Goal: Task Accomplishment & Management: Use online tool/utility

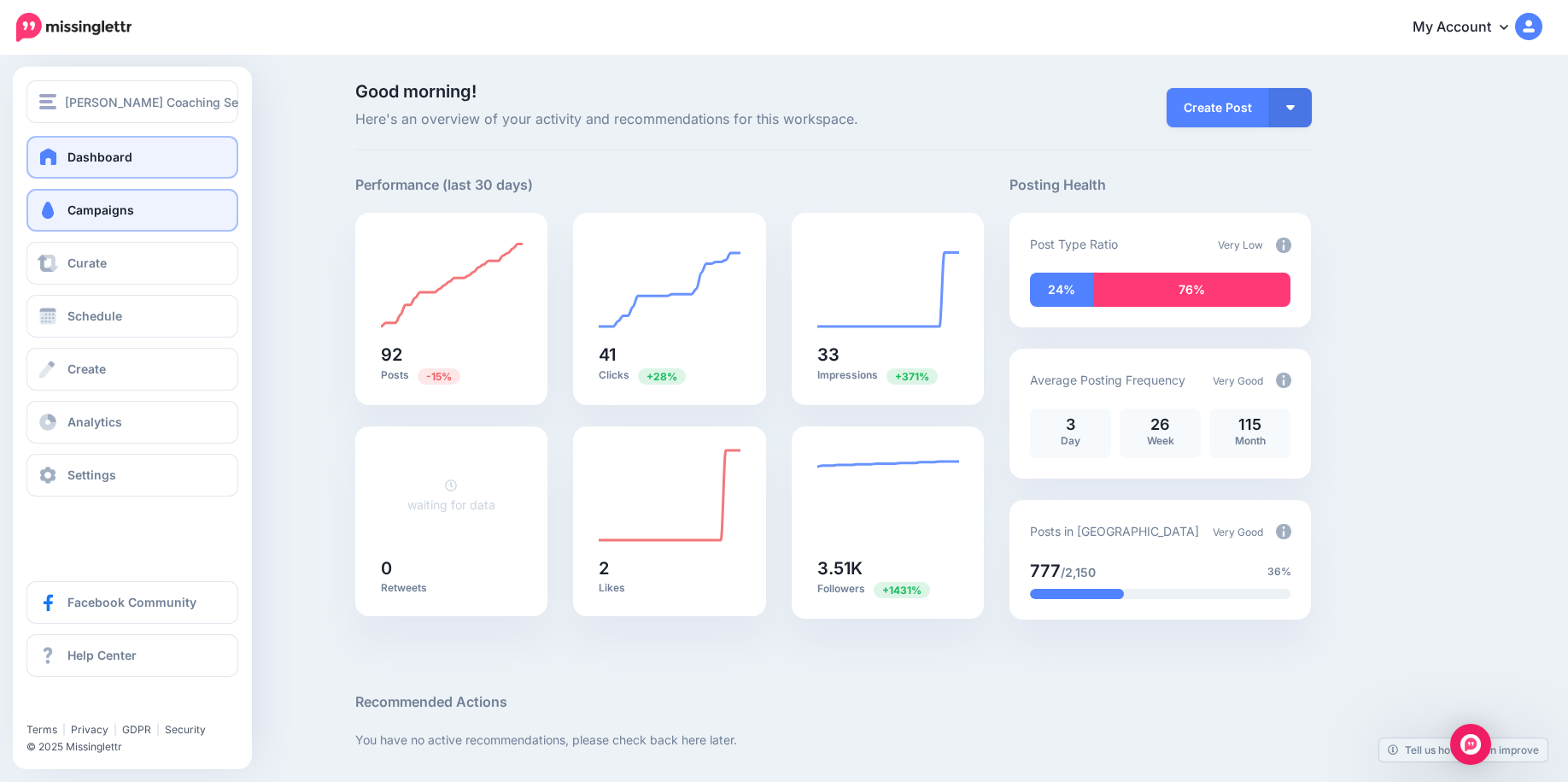
click at [69, 229] on link "Campaigns" at bounding box center [132, 210] width 212 height 43
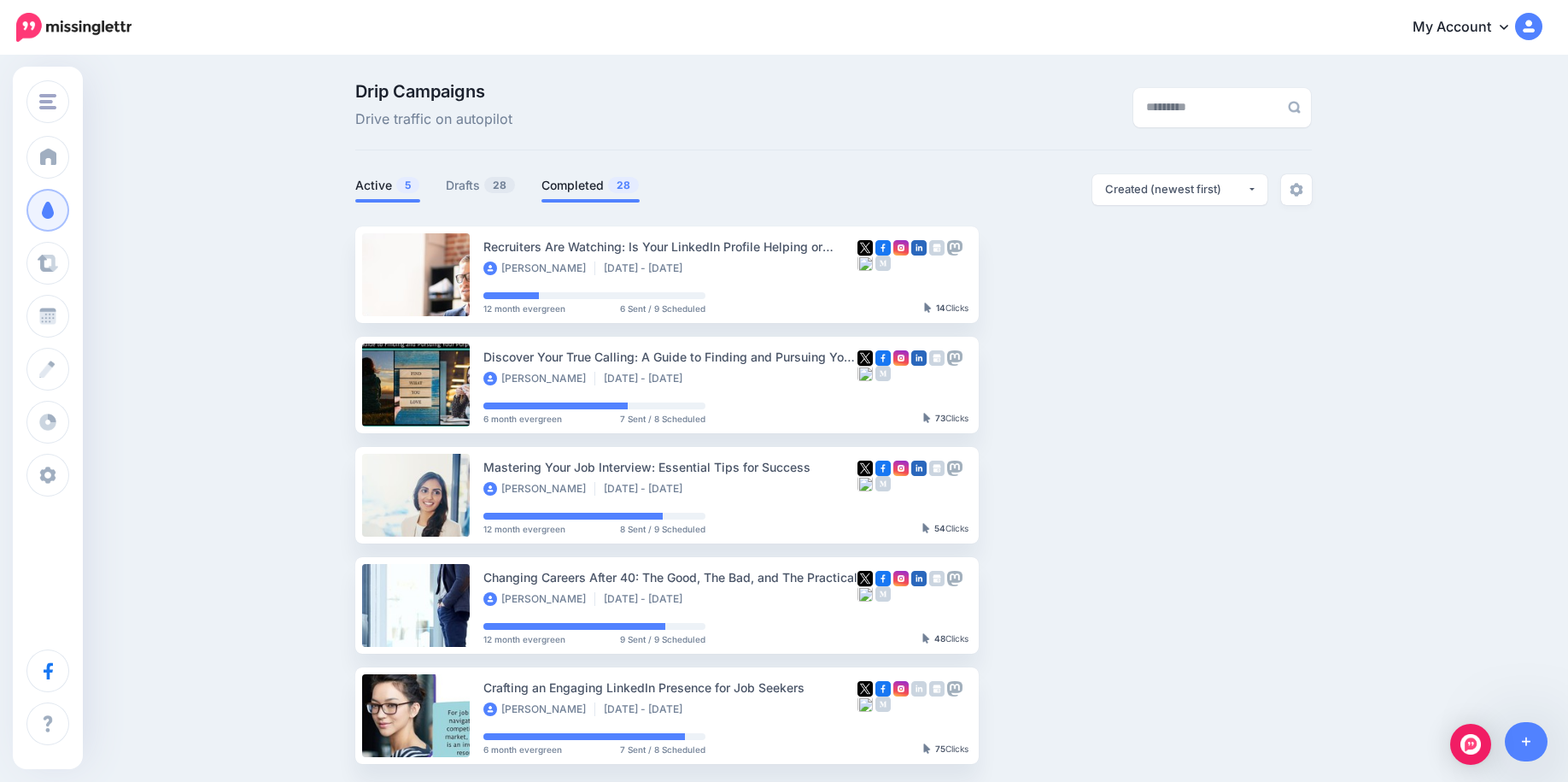
click at [596, 196] on link "Completed 28" at bounding box center [590, 185] width 98 height 21
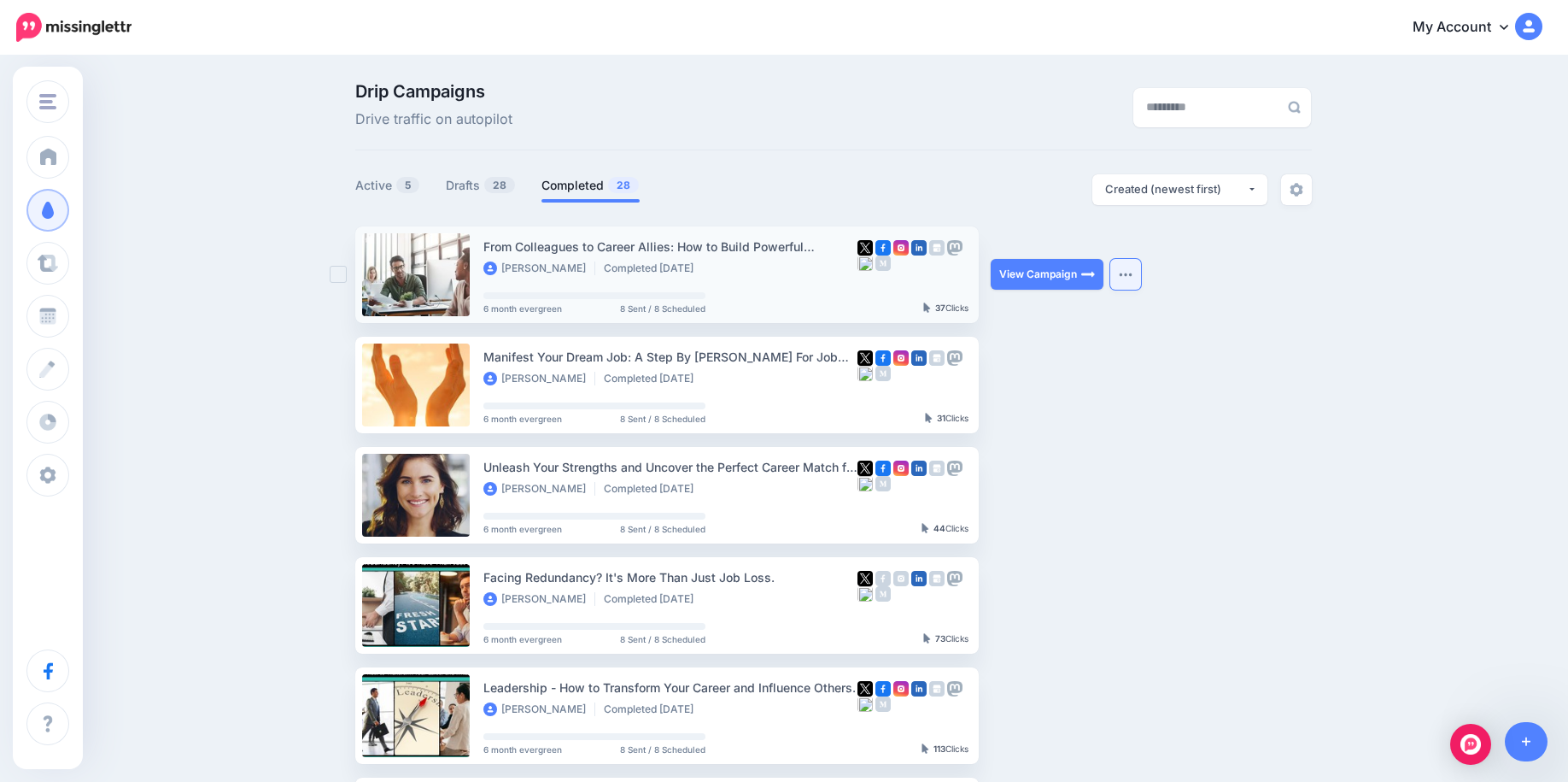
click at [1130, 276] on img "button" at bounding box center [1125, 273] width 14 height 5
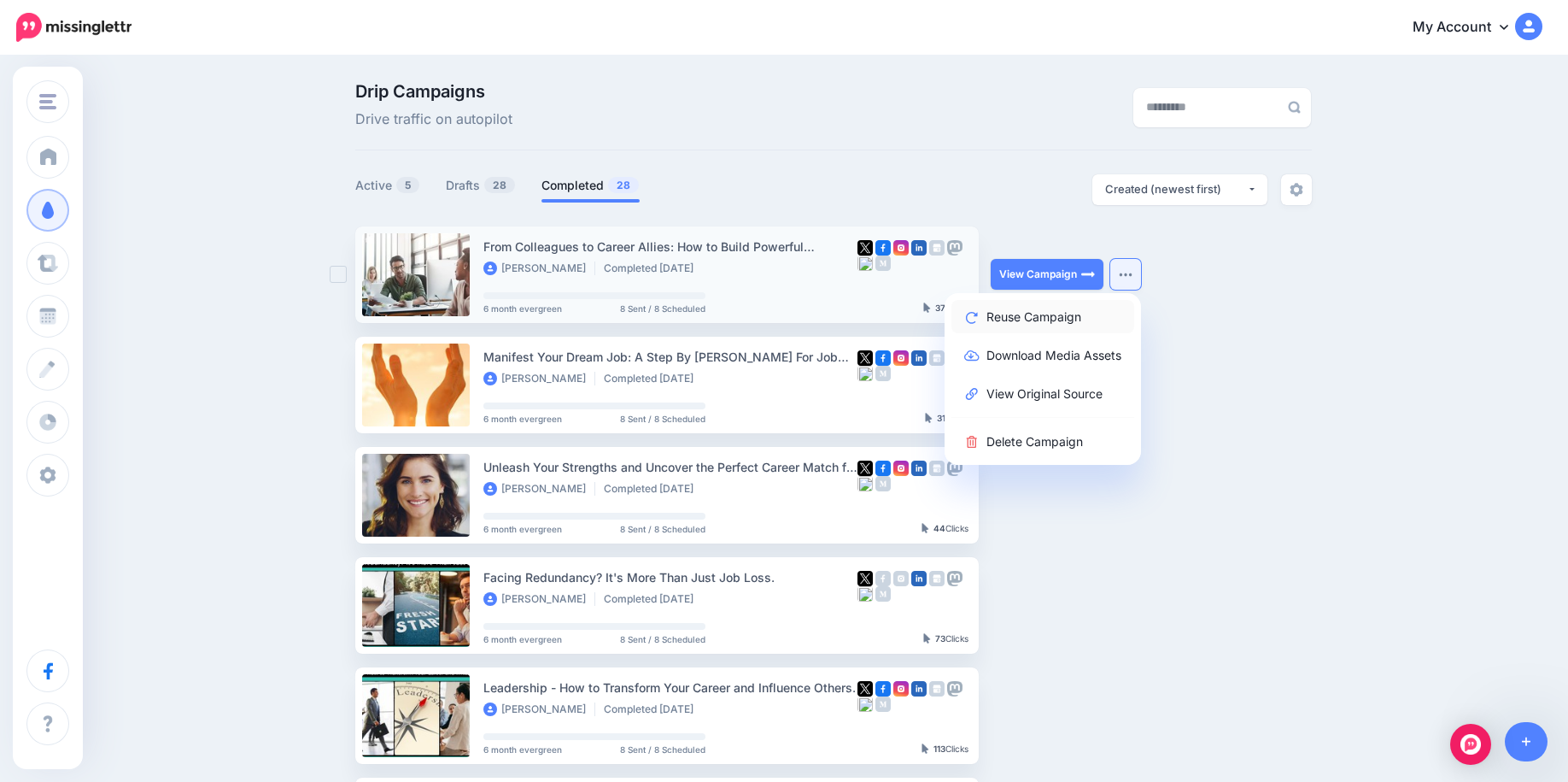
click at [1064, 315] on link "Reuse Campaign" at bounding box center [1043, 317] width 183 height 34
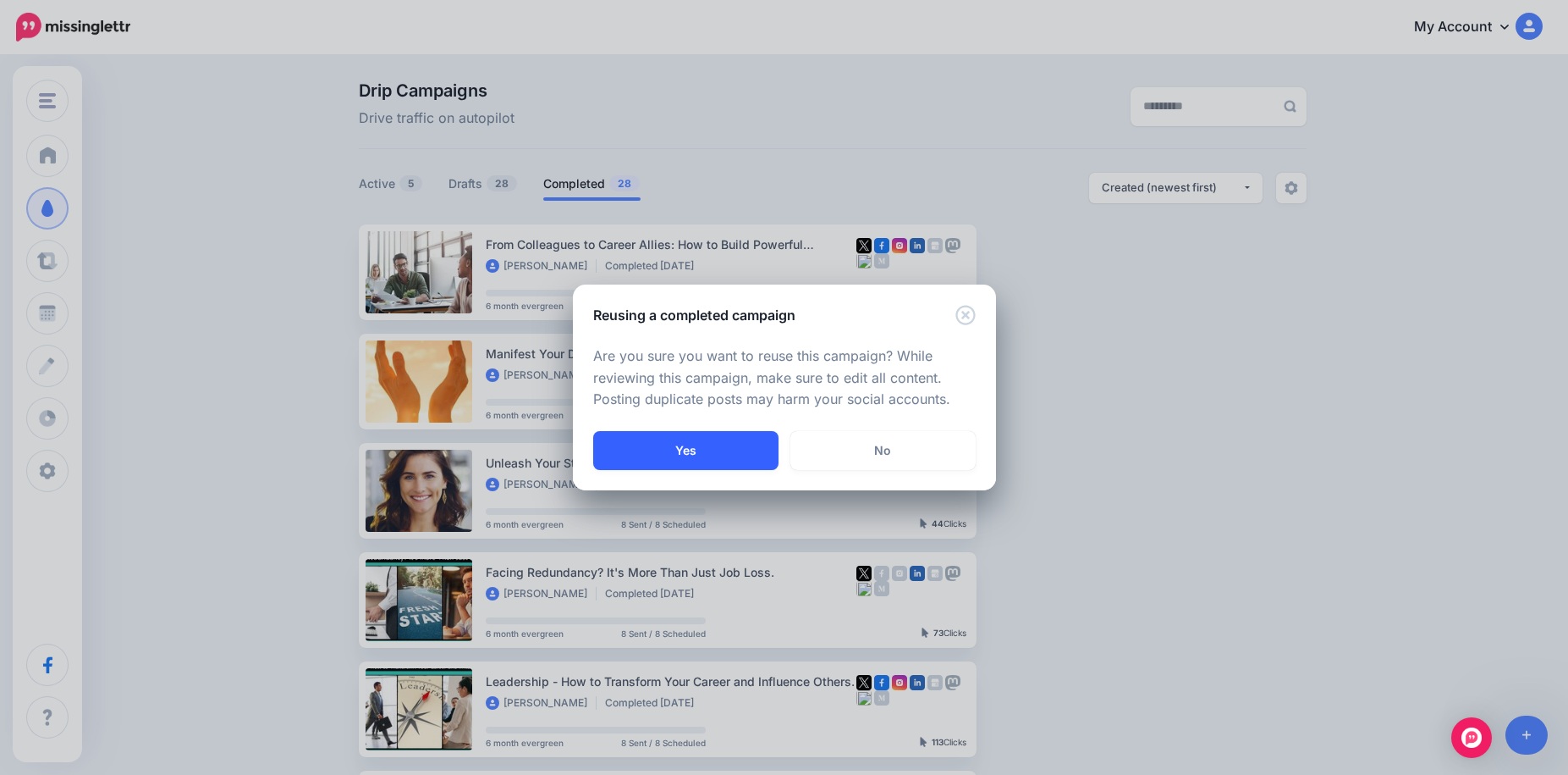
click at [720, 440] on button "Yes" at bounding box center [686, 451] width 185 height 39
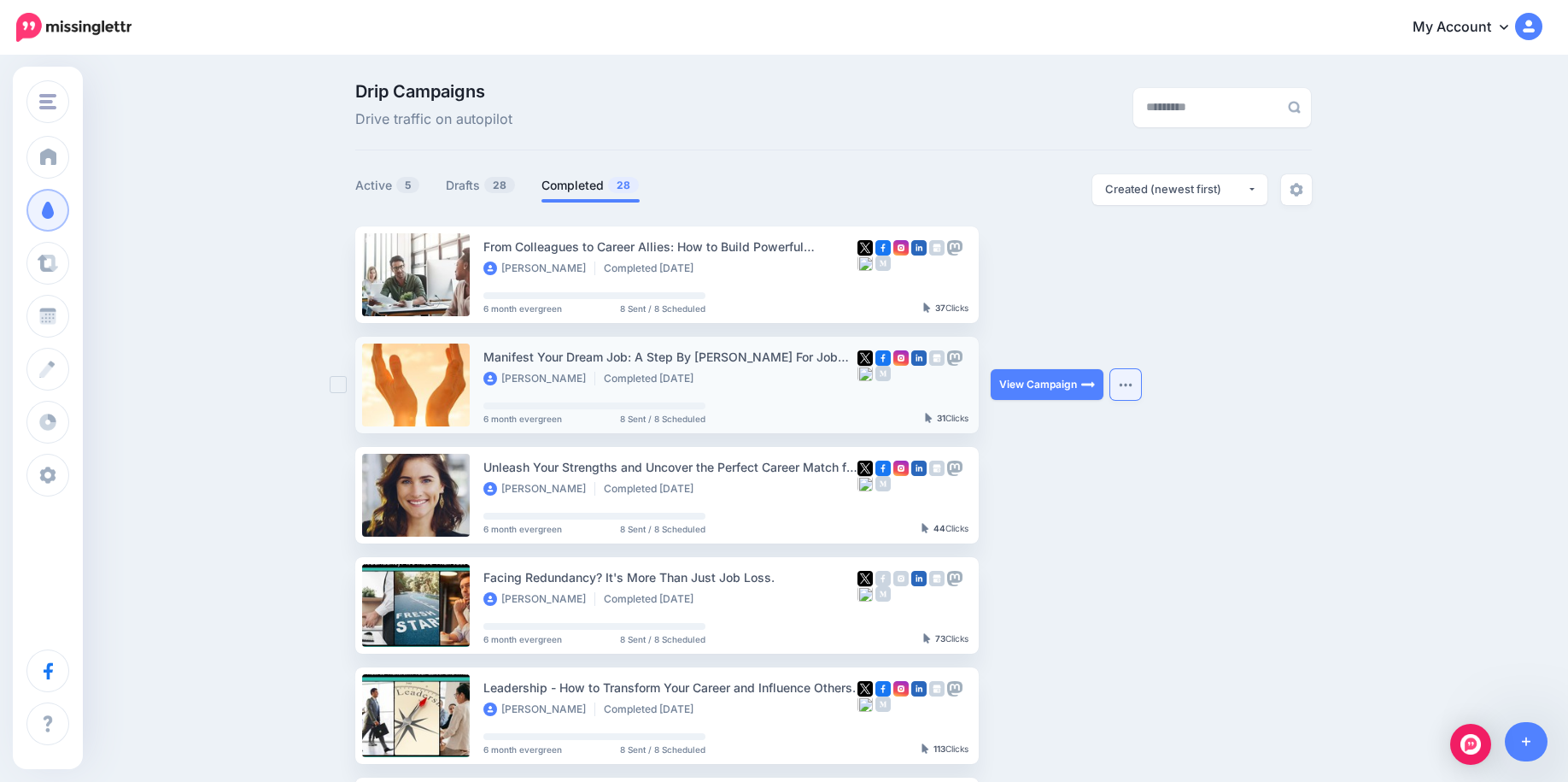
click at [1134, 393] on button "button" at bounding box center [1125, 384] width 31 height 31
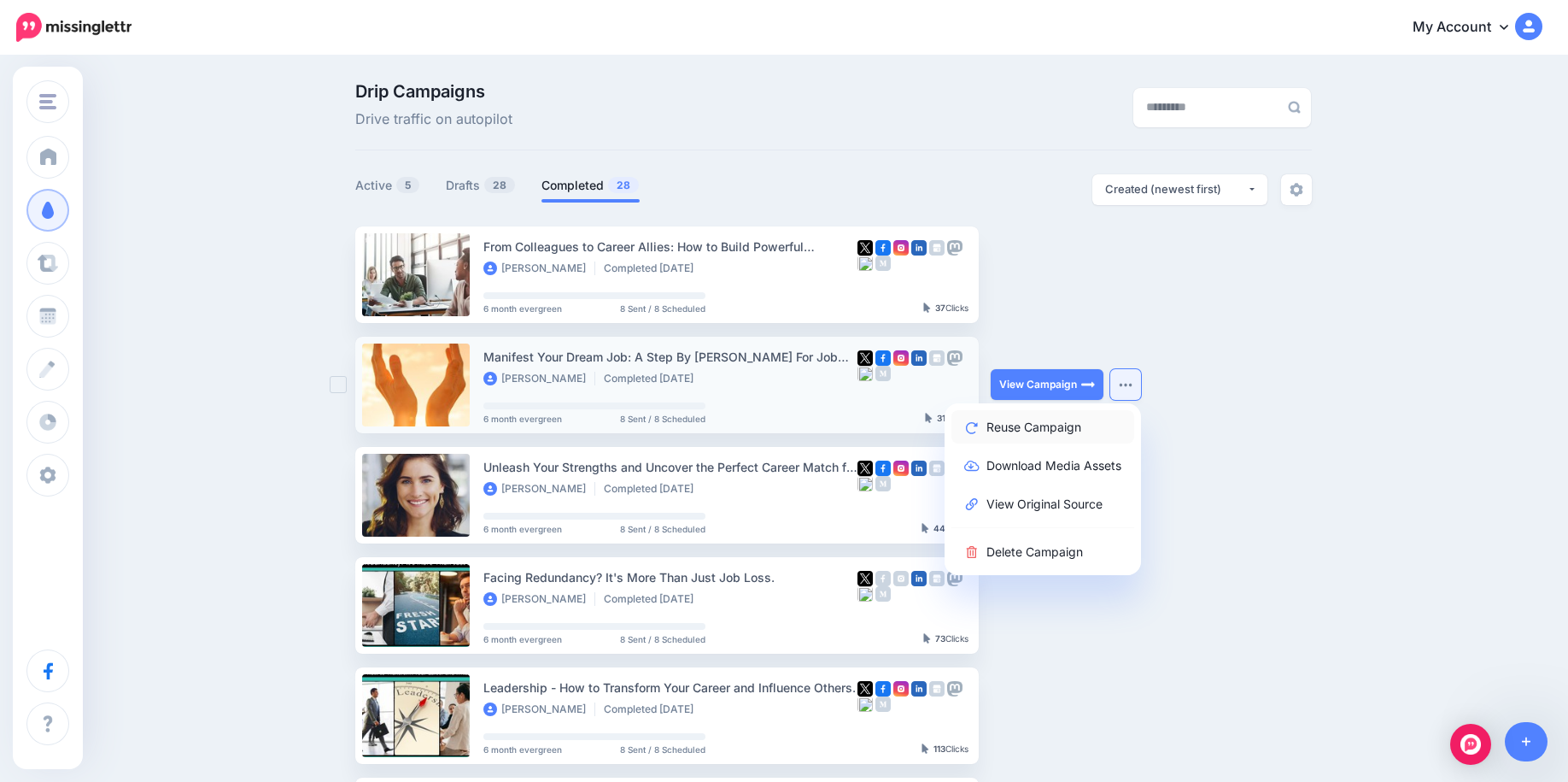
click at [1097, 423] on link "Reuse Campaign" at bounding box center [1043, 427] width 183 height 34
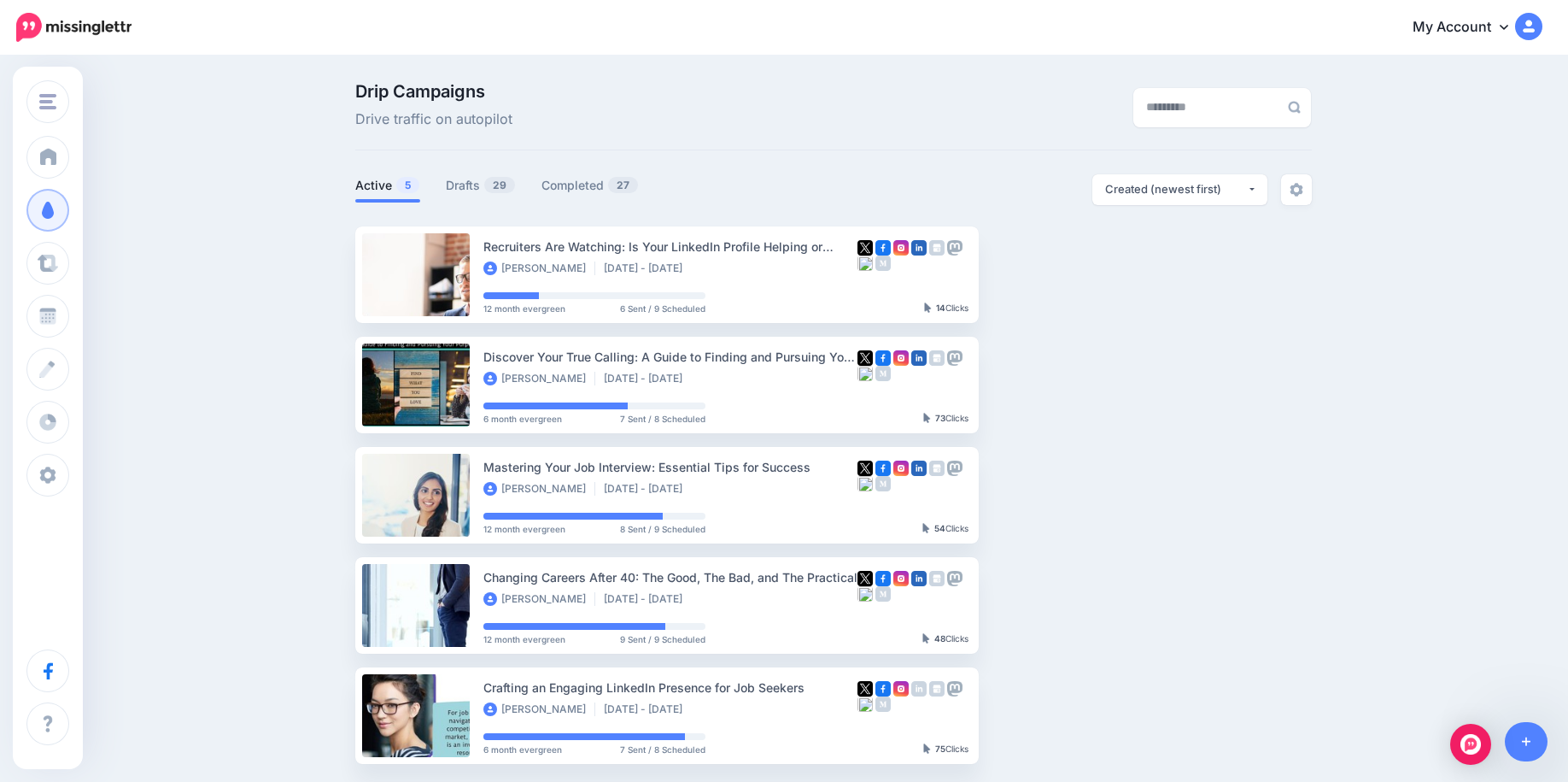
click at [409, 197] on li "Active 5" at bounding box center [387, 188] width 65 height 28
click at [493, 180] on link "Drafts 29" at bounding box center [481, 185] width 71 height 21
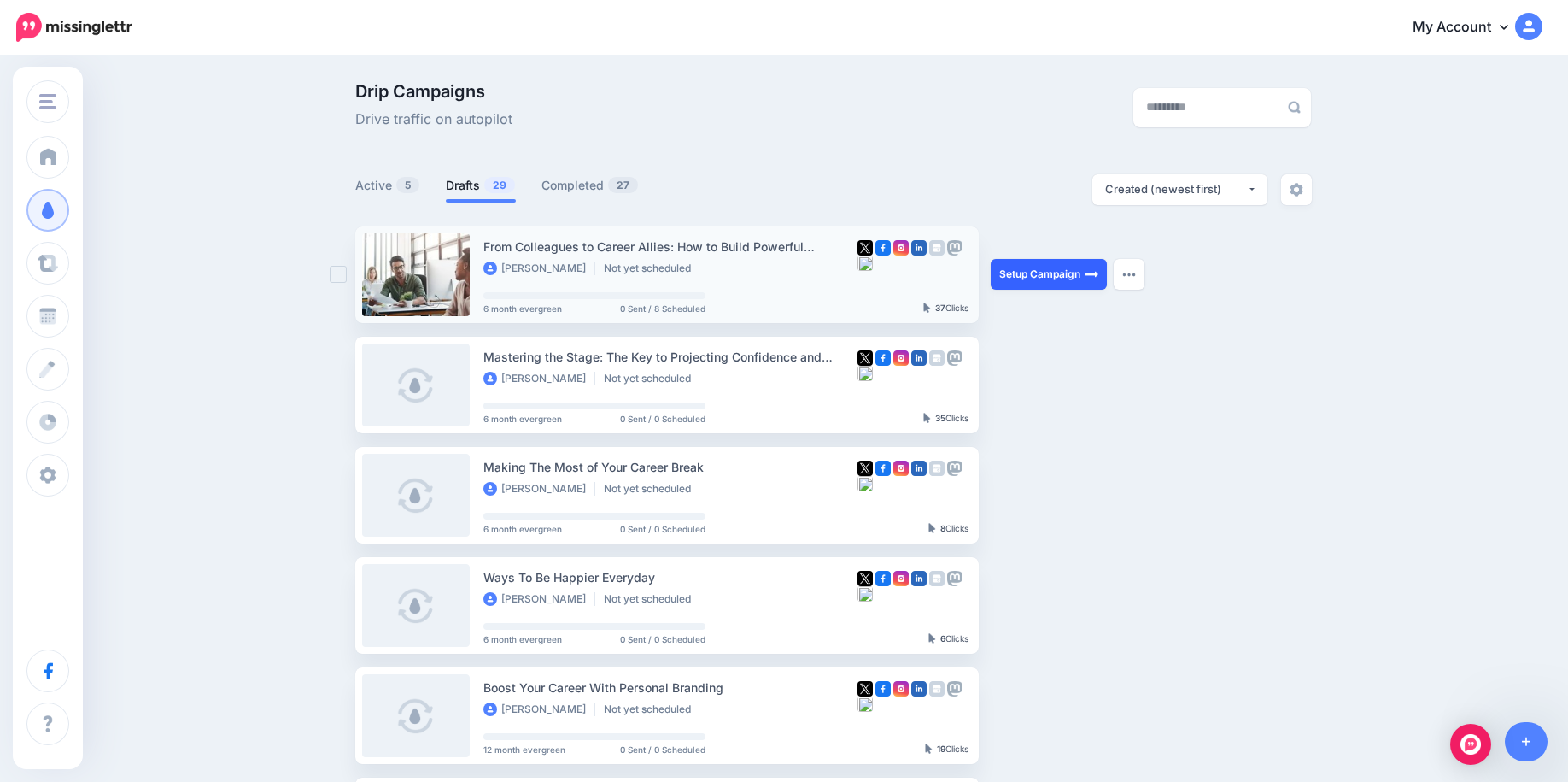
click at [1076, 283] on link "Setup Campaign" at bounding box center [1048, 274] width 116 height 31
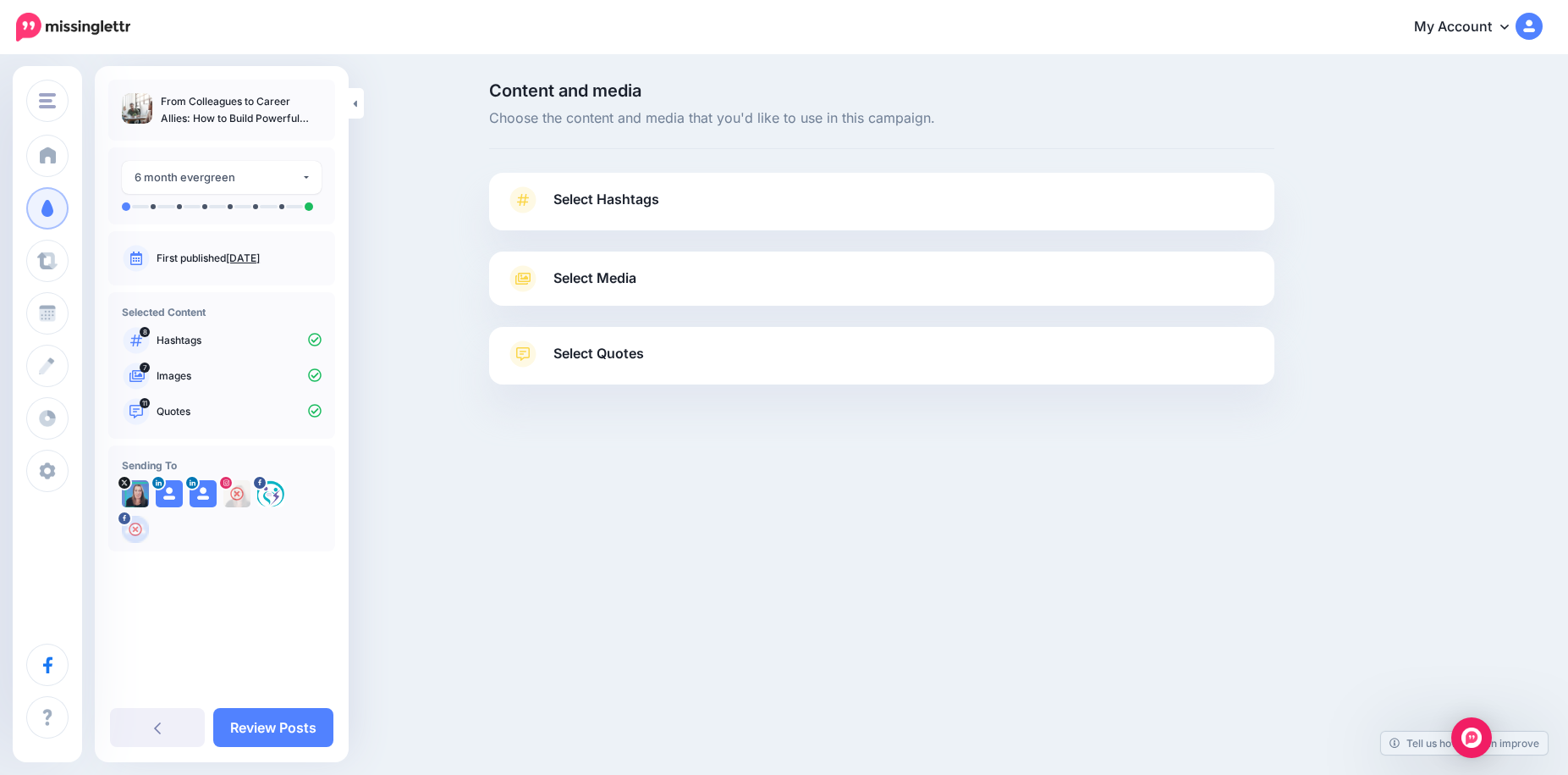
click at [516, 202] on icon at bounding box center [523, 200] width 24 height 28
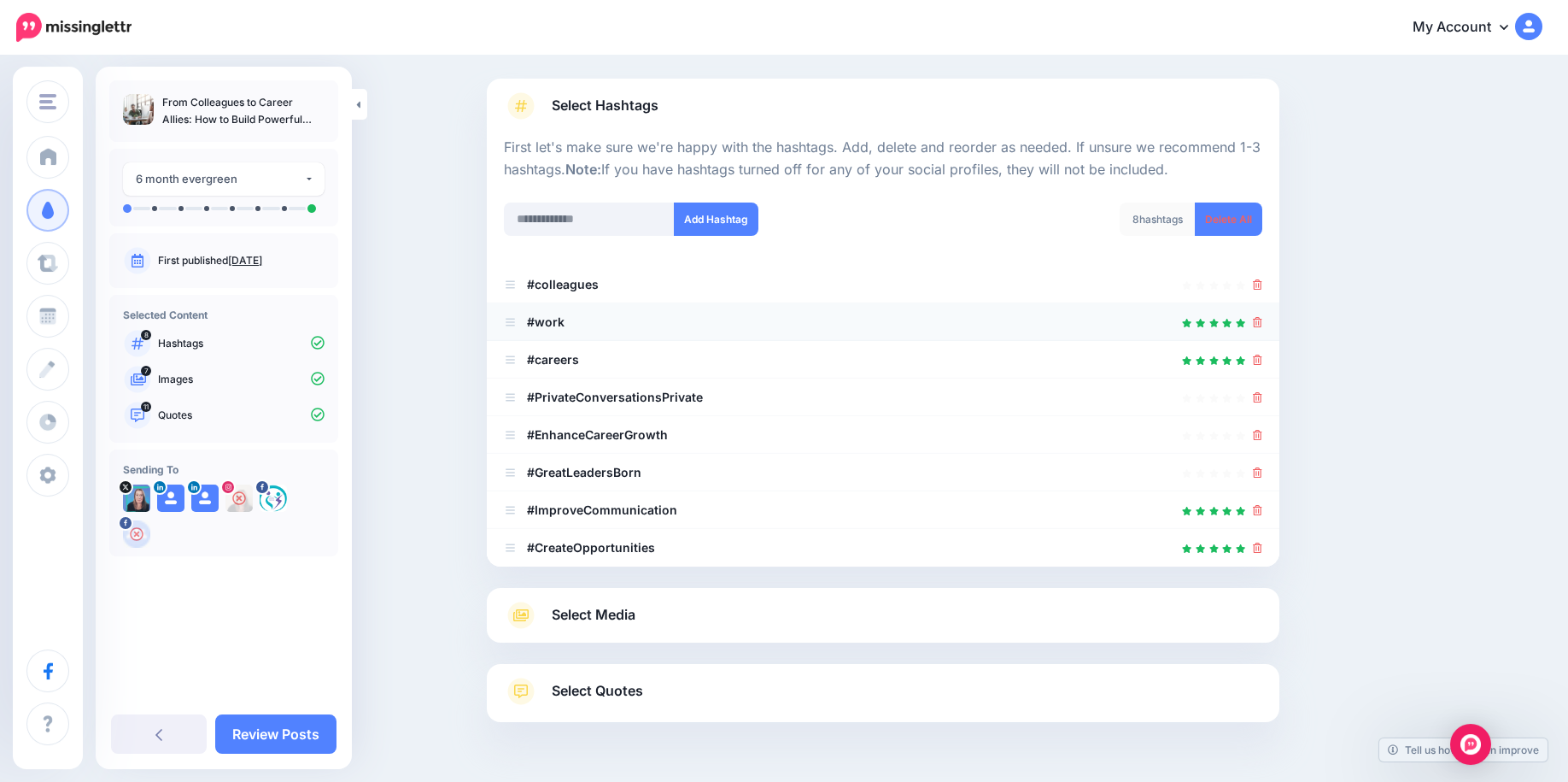
scroll to position [147, 0]
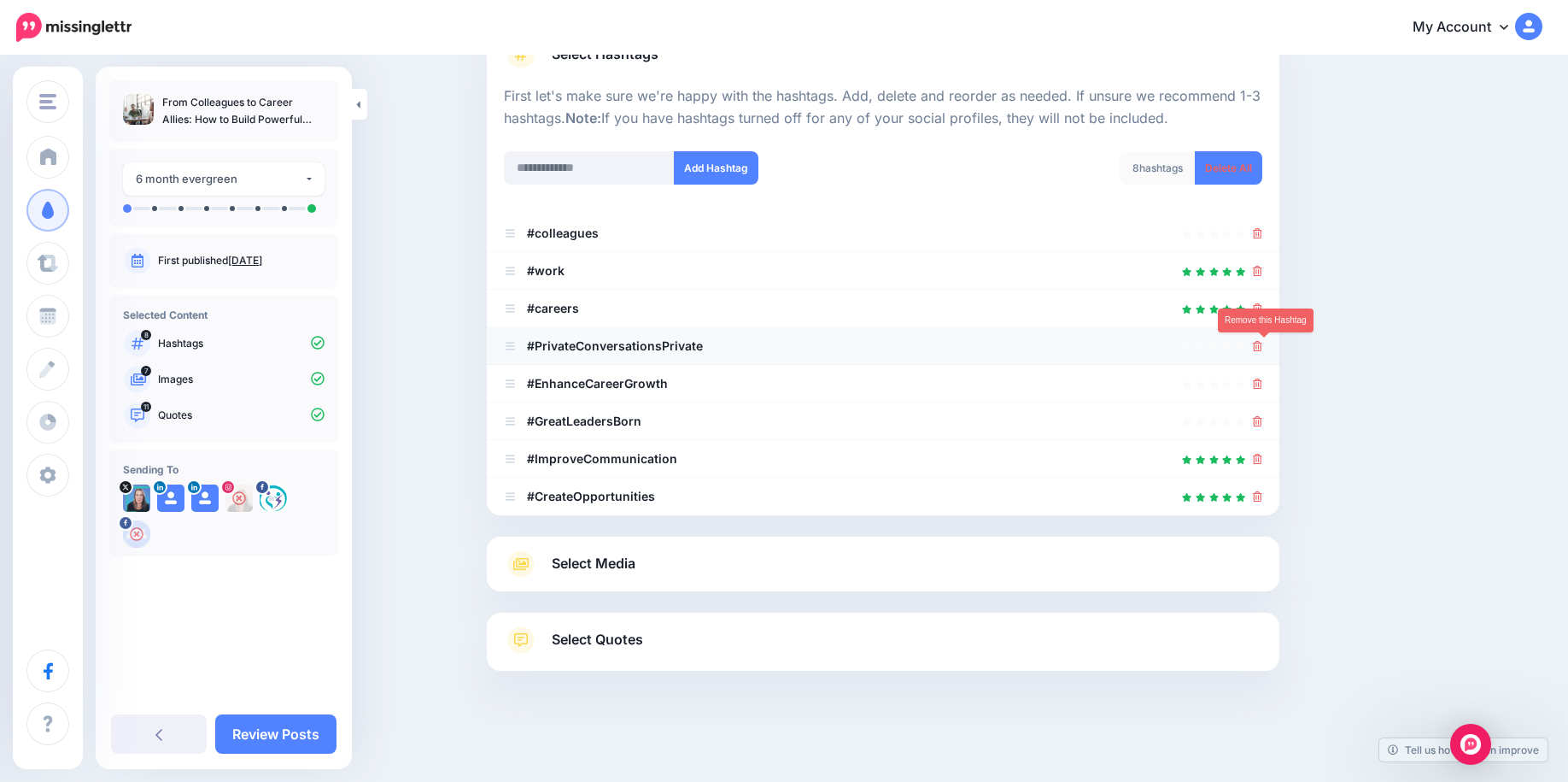
click at [1262, 349] on icon at bounding box center [1256, 346] width 9 height 10
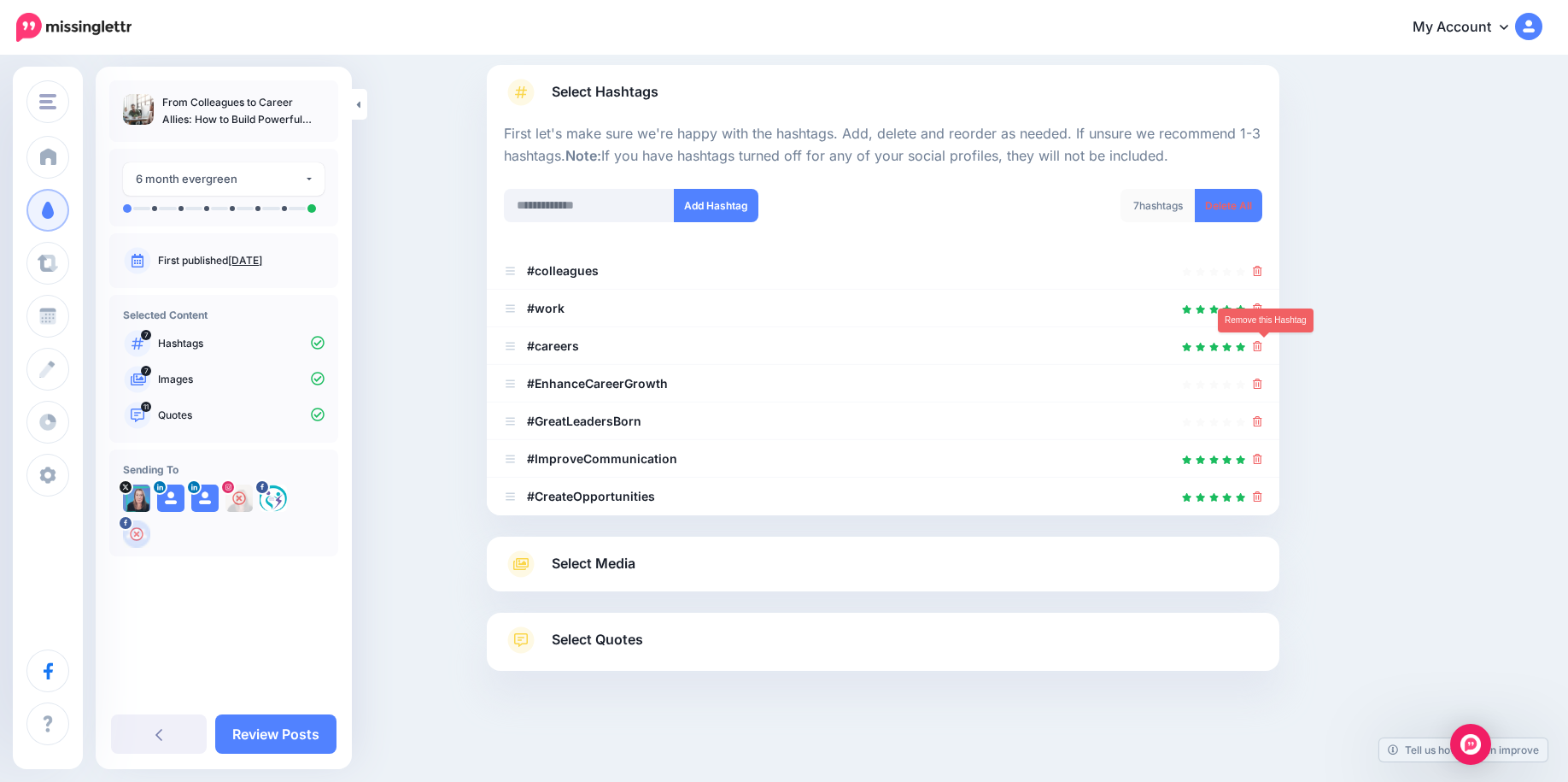
scroll to position [109, 0]
click at [594, 204] on input "text" at bounding box center [589, 206] width 171 height 34
type input "**********"
click at [744, 211] on button "Add Hashtag" at bounding box center [715, 206] width 84 height 34
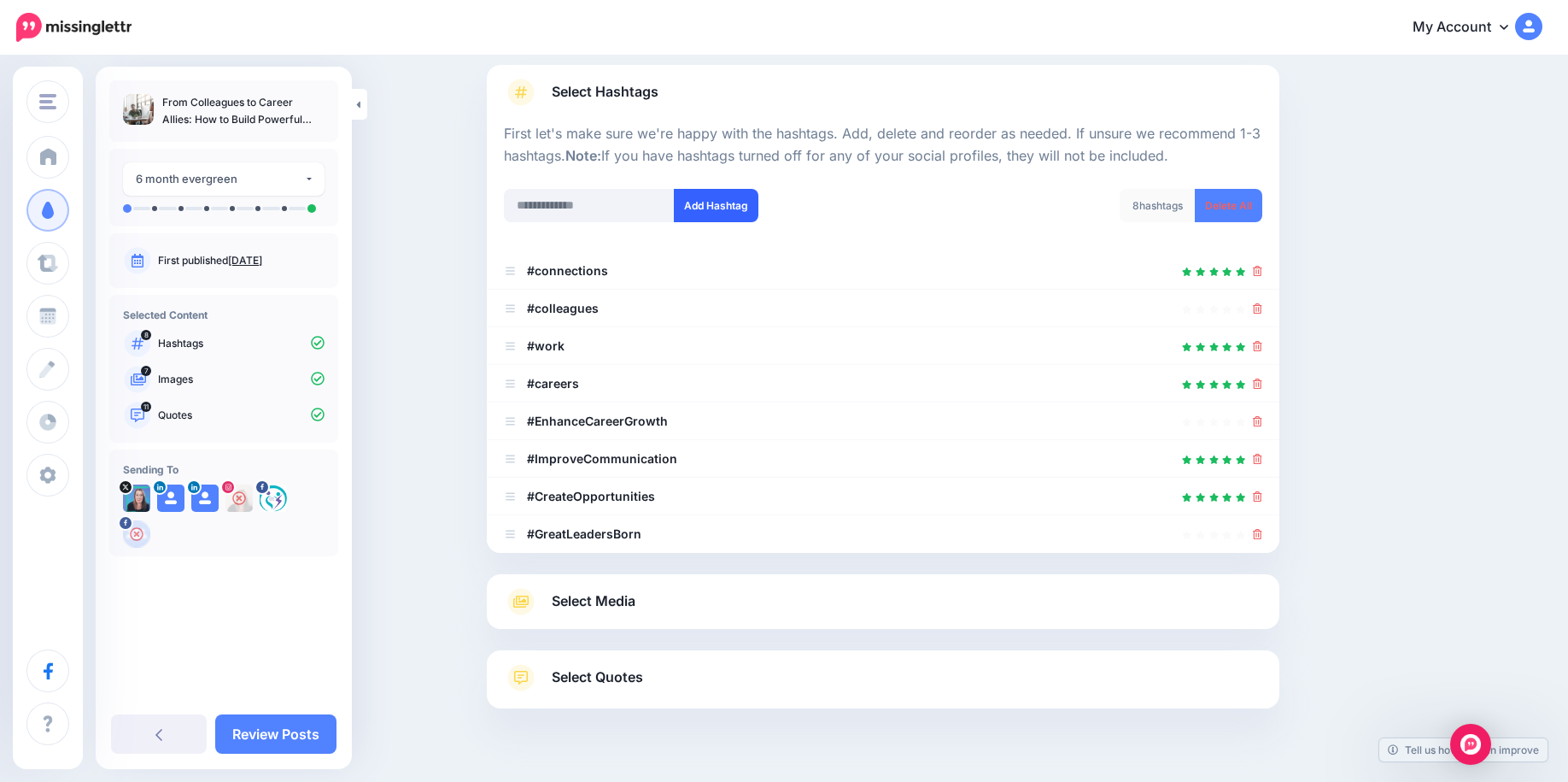
scroll to position [147, 0]
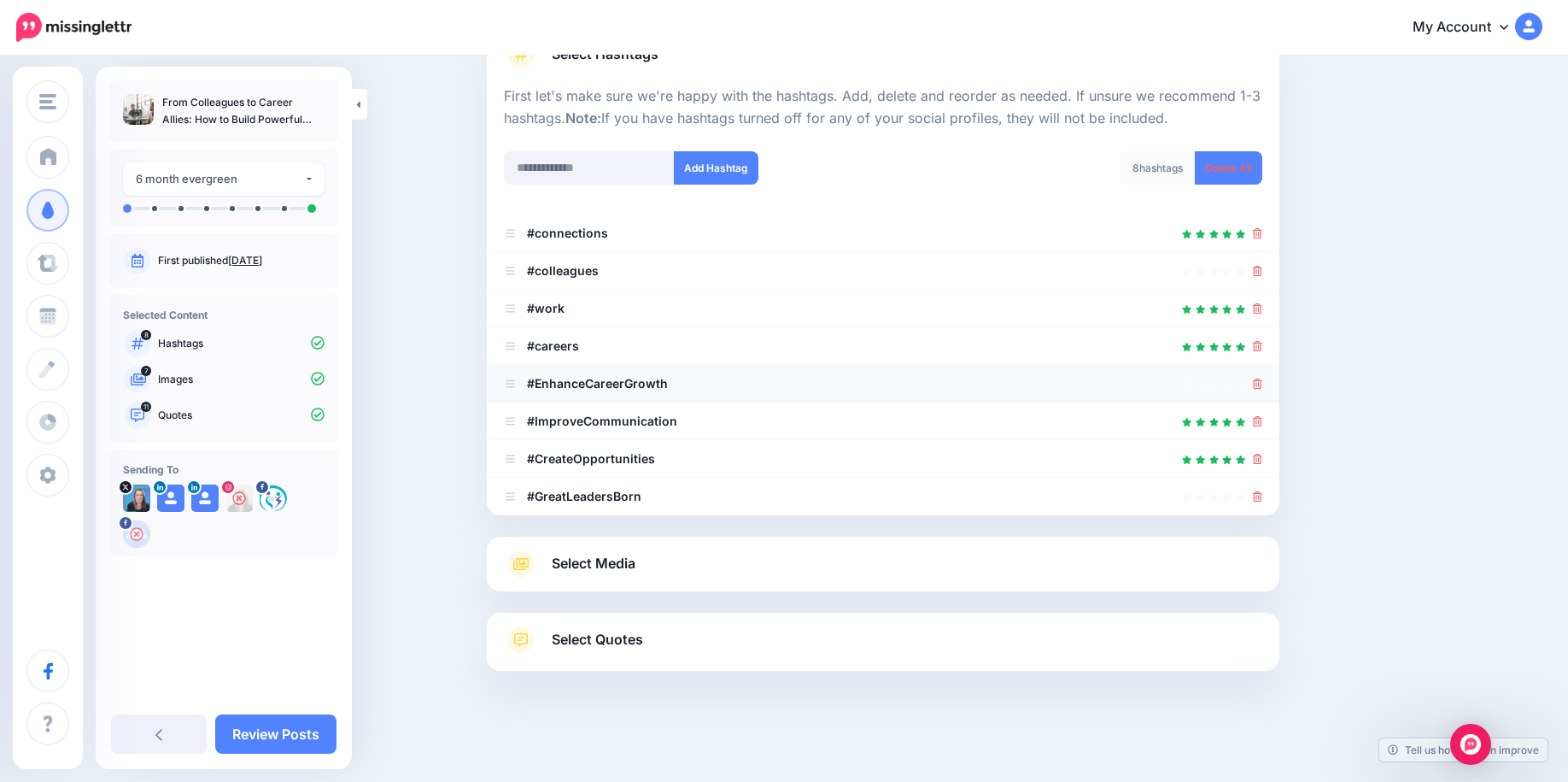
click at [1262, 385] on icon at bounding box center [1256, 384] width 9 height 10
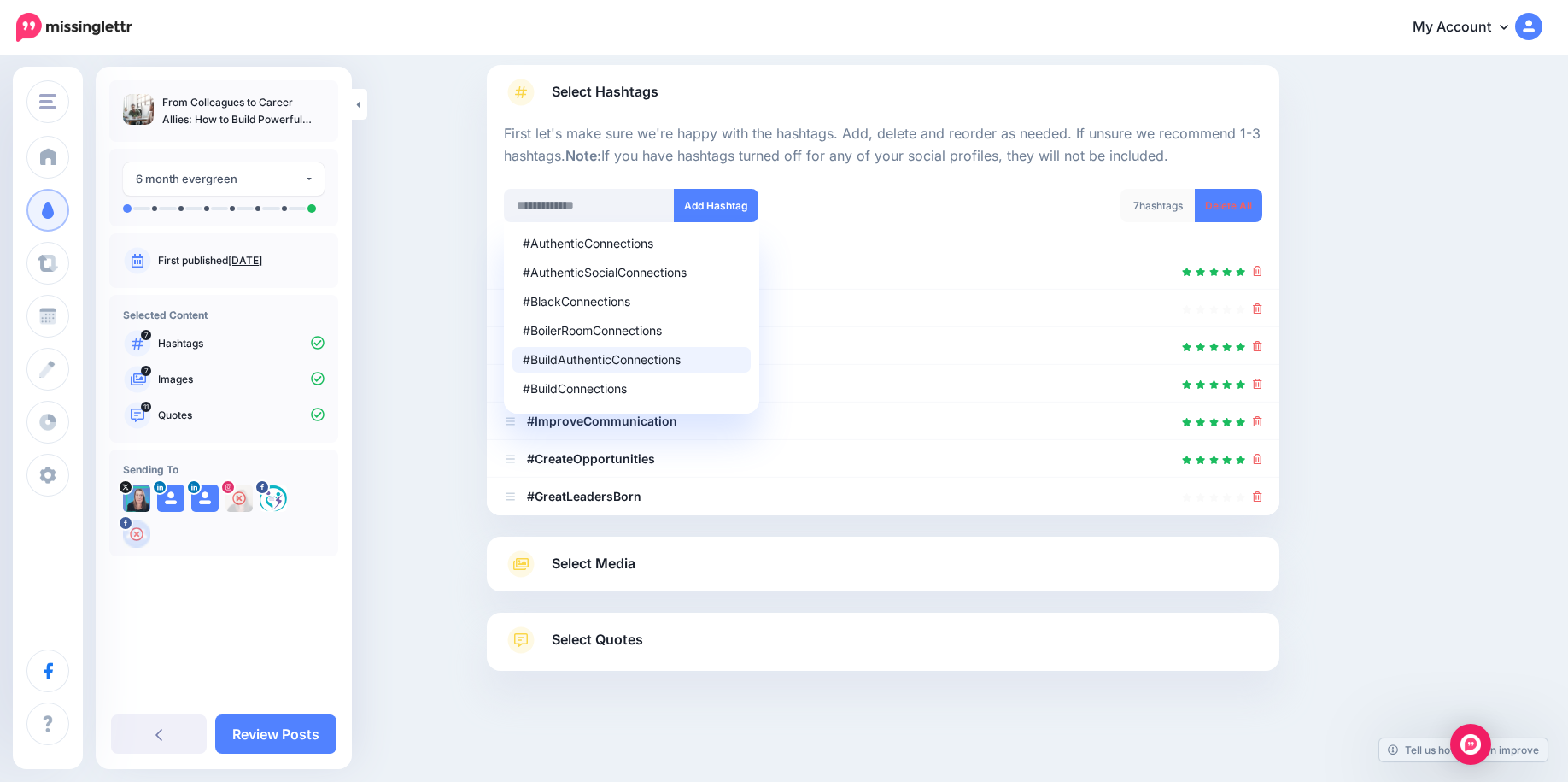
click at [606, 359] on div "#BuildAuthenticConnections" at bounding box center [631, 360] width 217 height 12
type input "**********"
click at [734, 211] on button "Add Hashtag" at bounding box center [715, 206] width 84 height 34
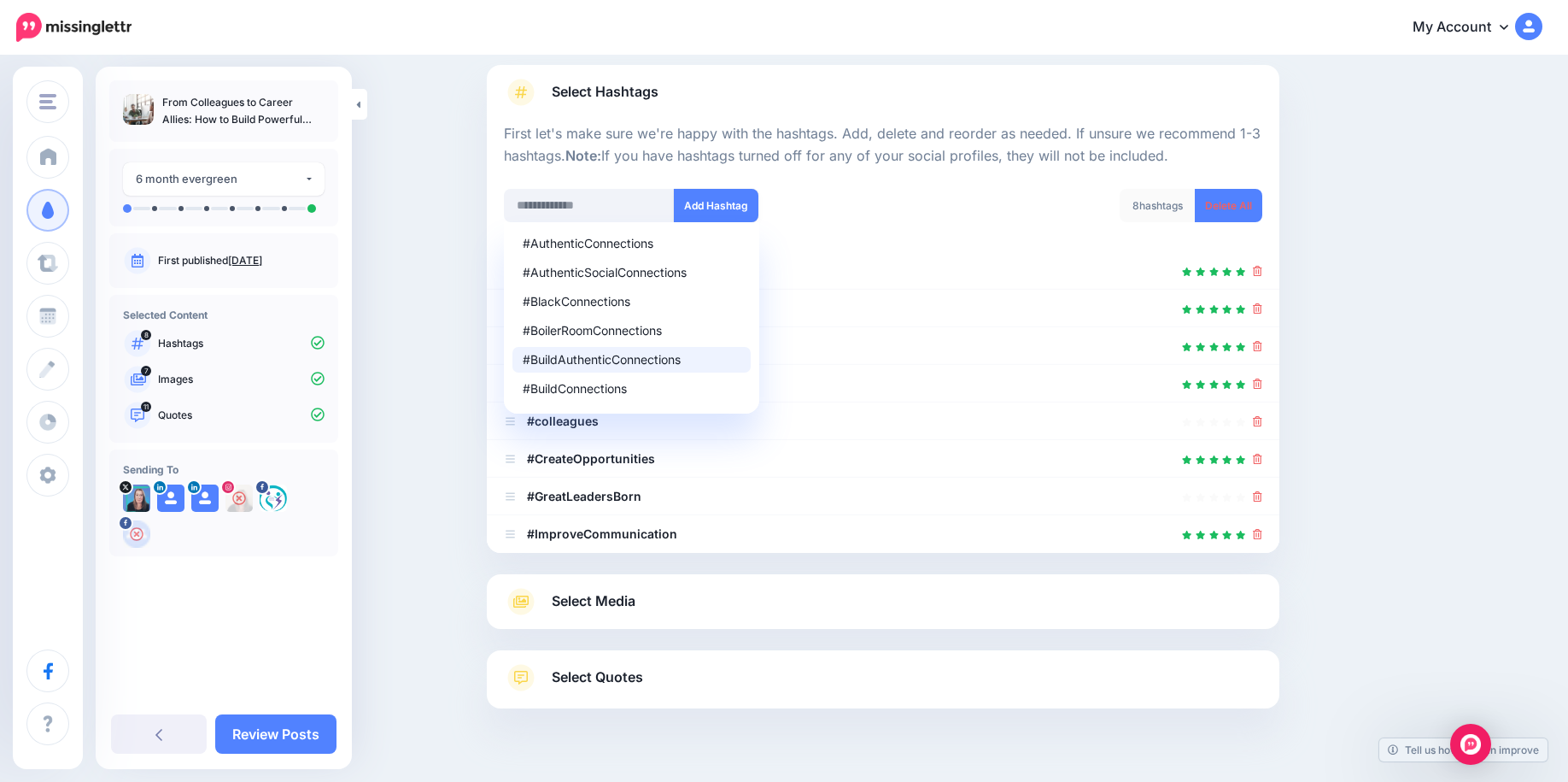
scroll to position [147, 0]
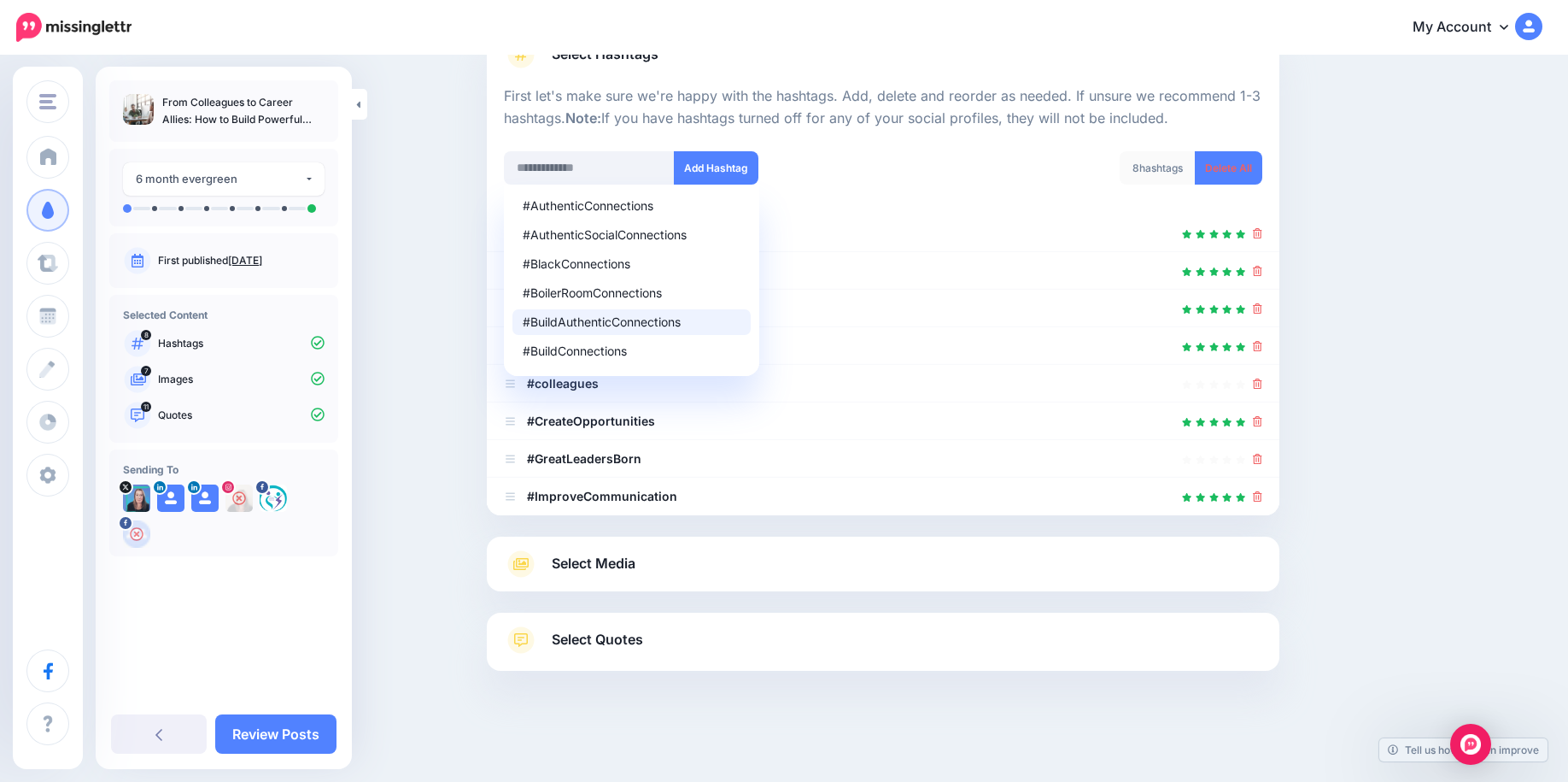
click at [597, 316] on div "#BuildAuthenticConnections" at bounding box center [631, 322] width 217 height 12
type input "**********"
click at [739, 180] on button "Add Hashtag" at bounding box center [715, 168] width 84 height 34
click at [1446, 381] on div "Content and media Choose the content and media that you'd like to use in this c…" at bounding box center [964, 346] width 982 height 820
click at [734, 557] on link "Select Media" at bounding box center [882, 564] width 758 height 28
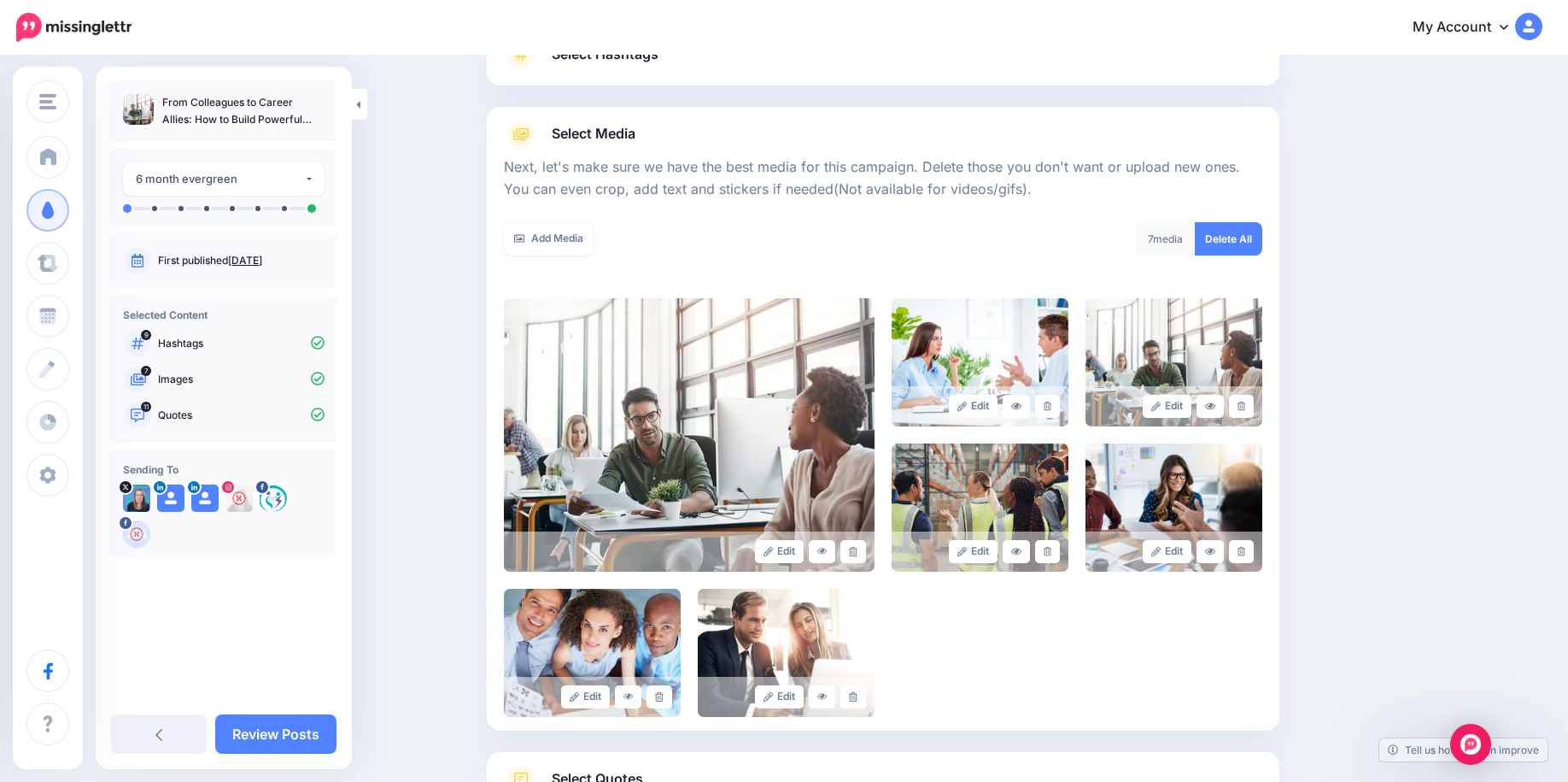
drag, startPoint x: 1508, startPoint y: 513, endPoint x: 1490, endPoint y: 516, distance: 18.2
click at [1507, 513] on div "Content and media Choose the content and media that you'd like to use in this c…" at bounding box center [784, 415] width 1568 height 1011
click at [1436, 301] on div "Content and media Choose the content and media that you'd like to use in this c…" at bounding box center [964, 416] width 982 height 960
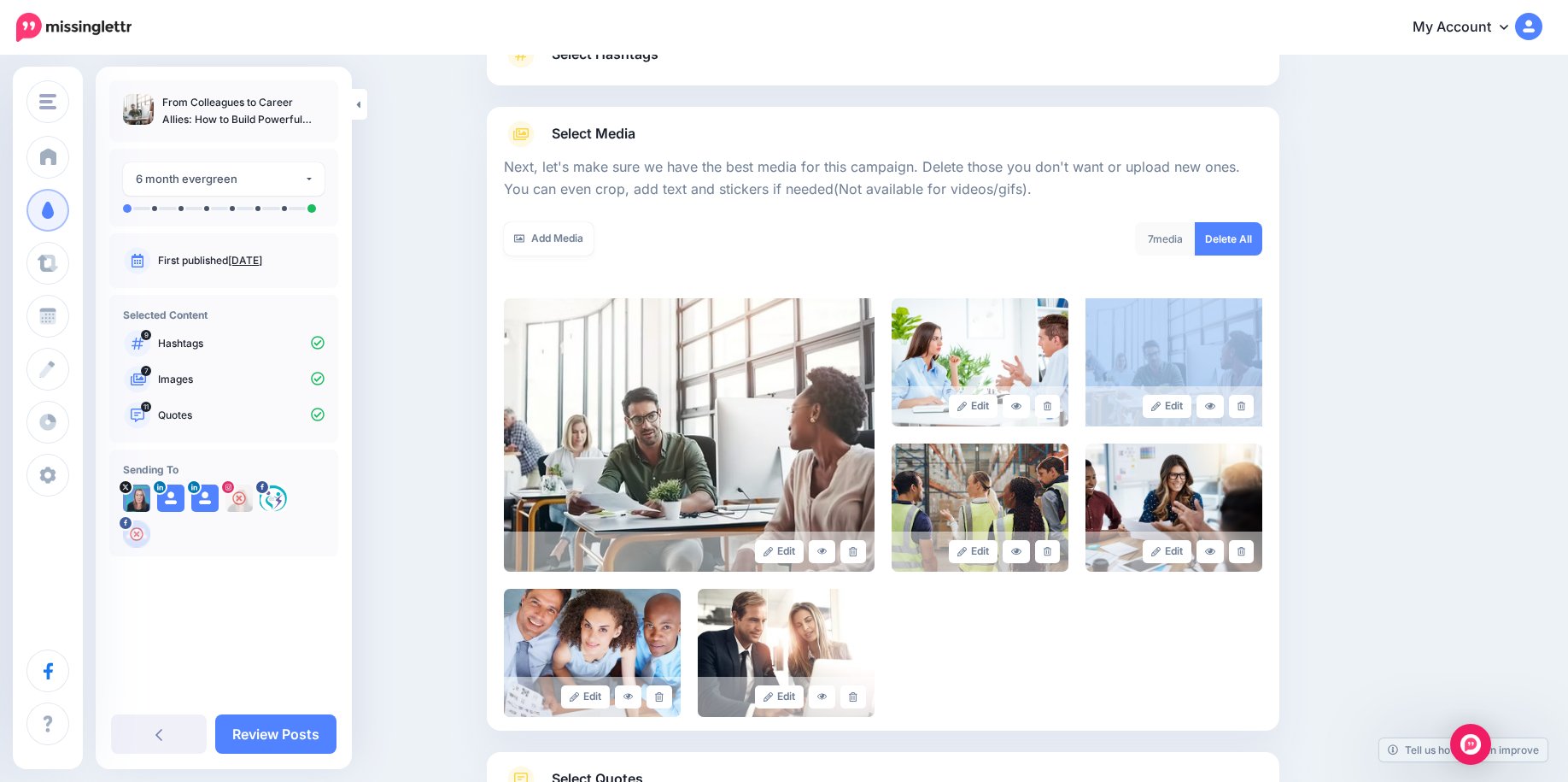
scroll to position [286, 0]
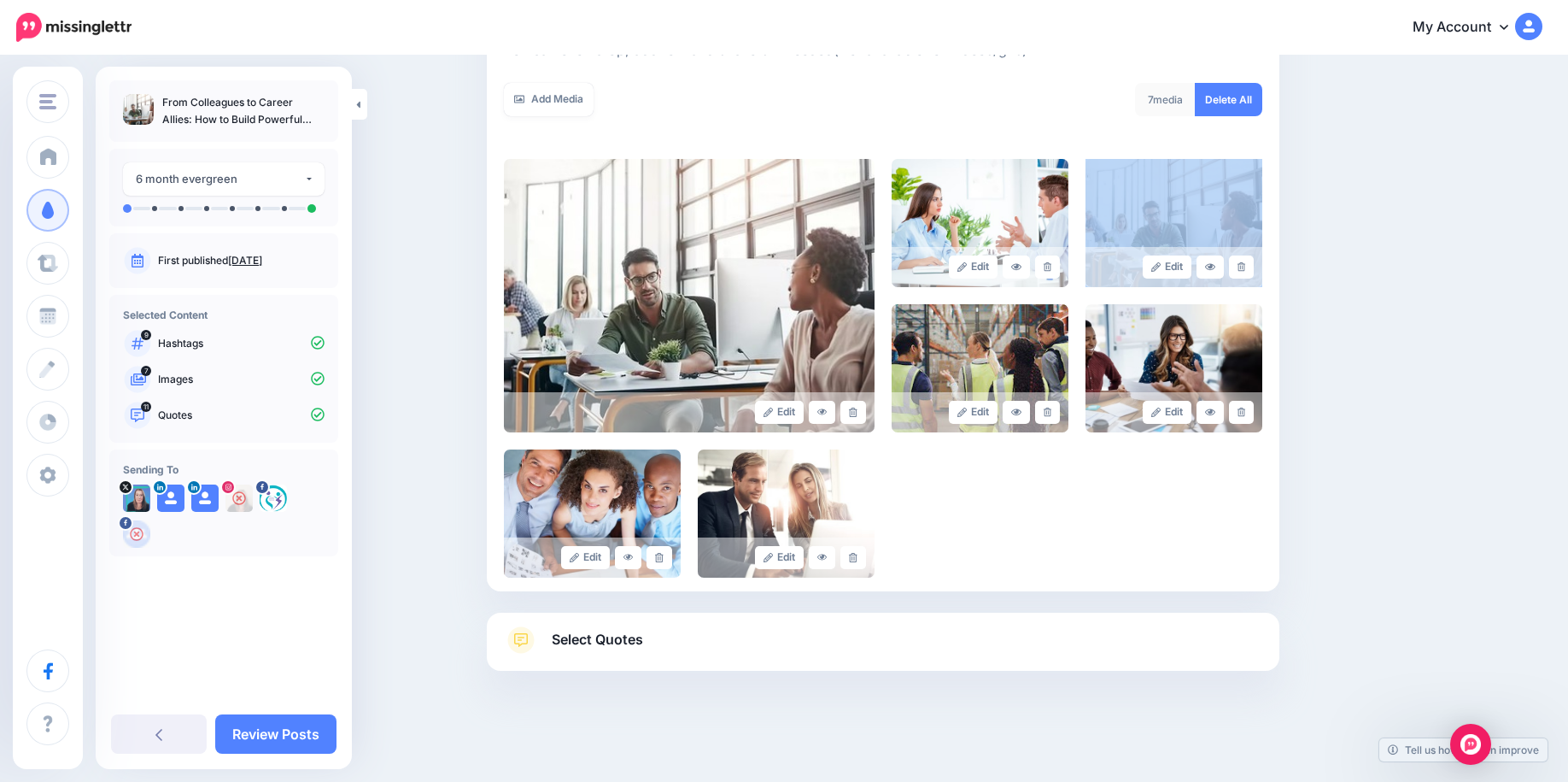
click at [571, 630] on span "Select Quotes" at bounding box center [597, 639] width 91 height 23
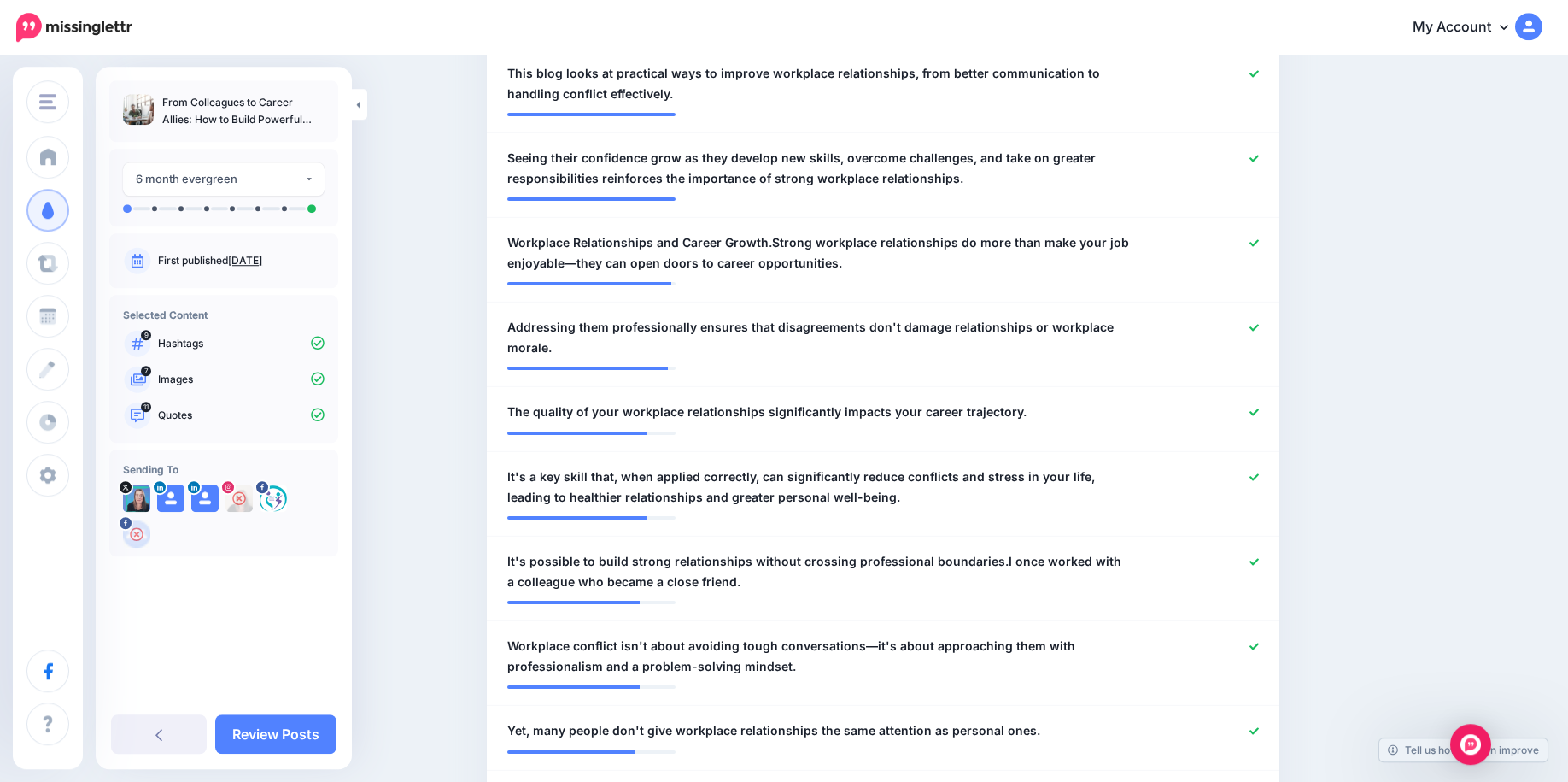
scroll to position [635, 0]
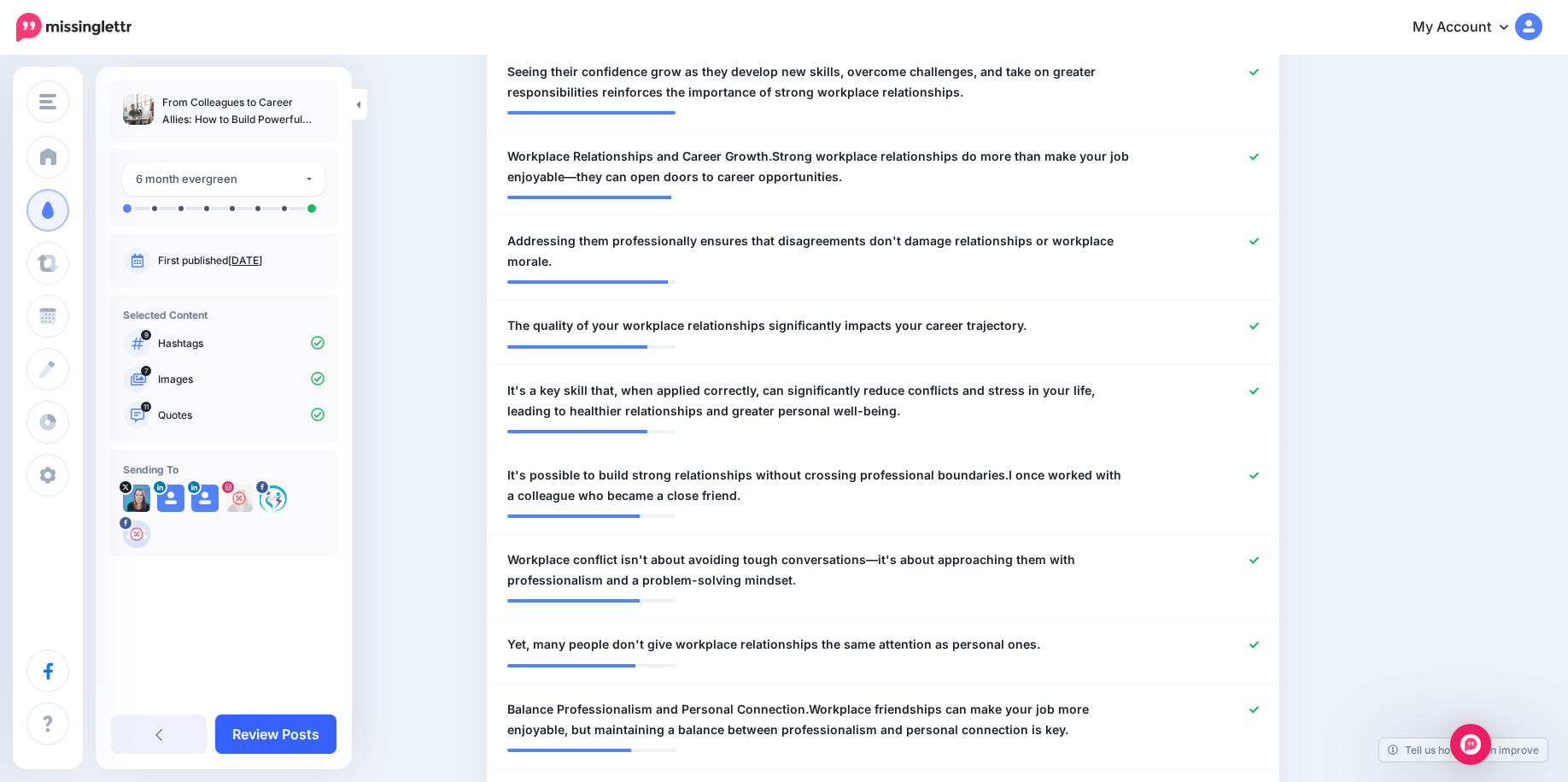
click at [260, 727] on link "Review Posts" at bounding box center [276, 734] width 121 height 40
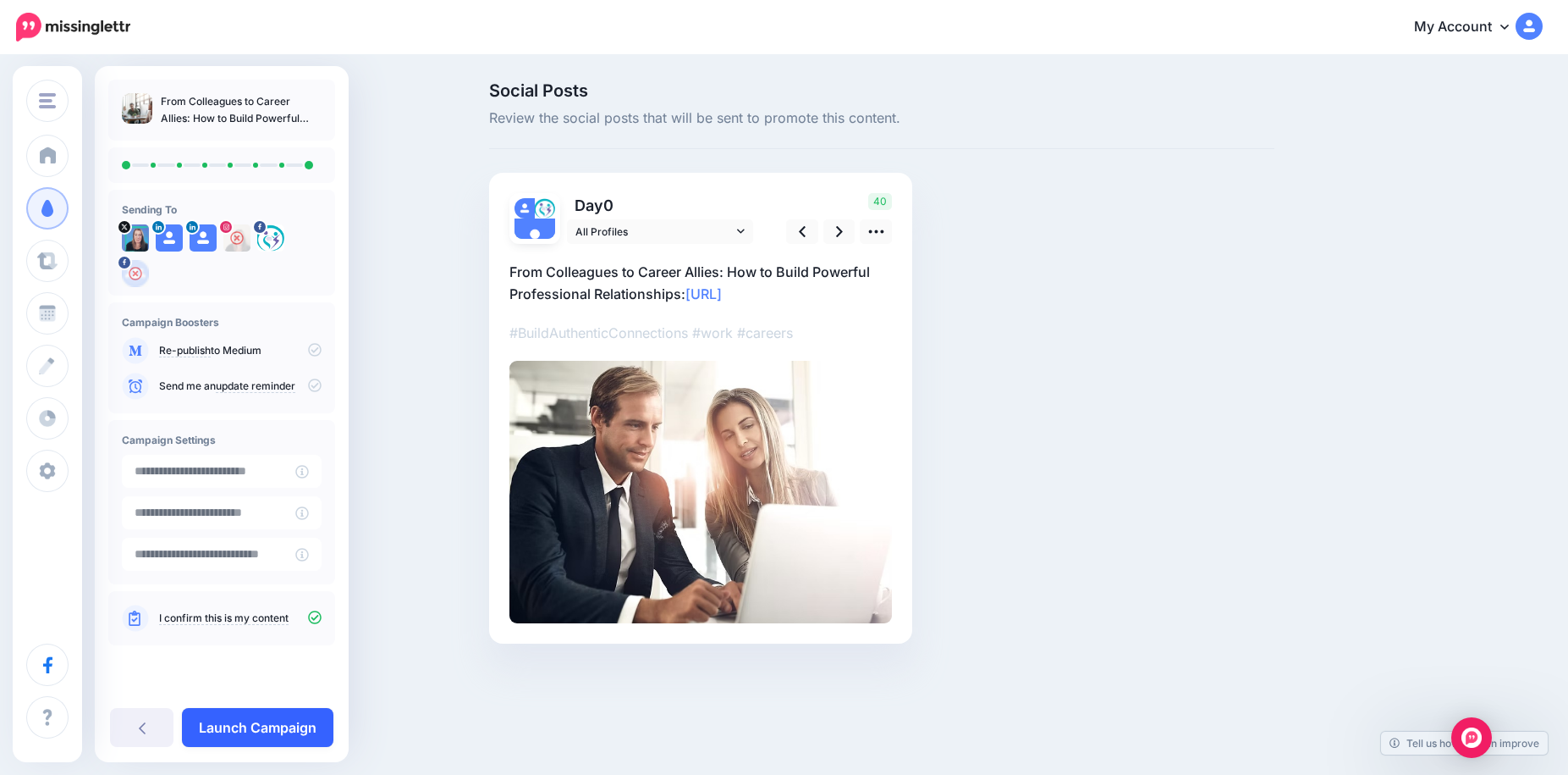
click at [261, 718] on link "Launch Campaign" at bounding box center [258, 728] width 152 height 39
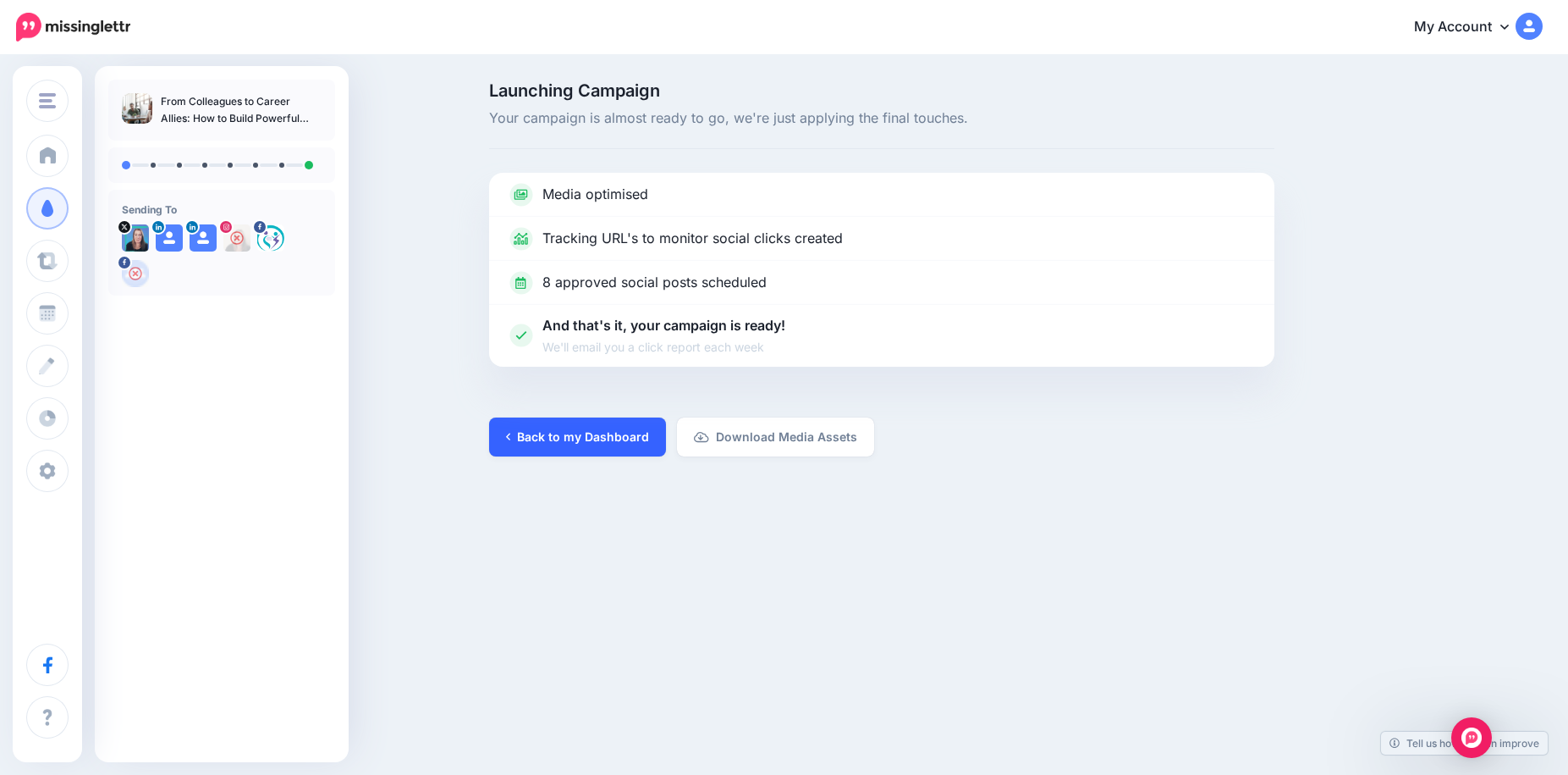
click at [602, 444] on link "Back to my Dashboard" at bounding box center [578, 437] width 177 height 39
